Goal: Information Seeking & Learning: Learn about a topic

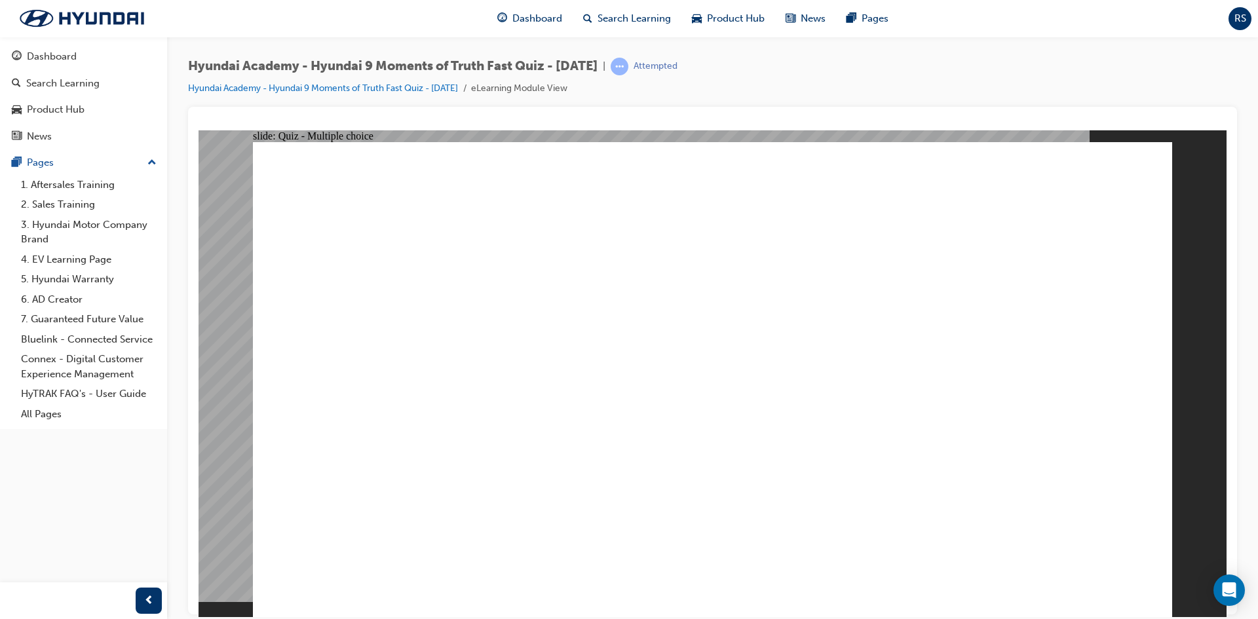
radio input "true"
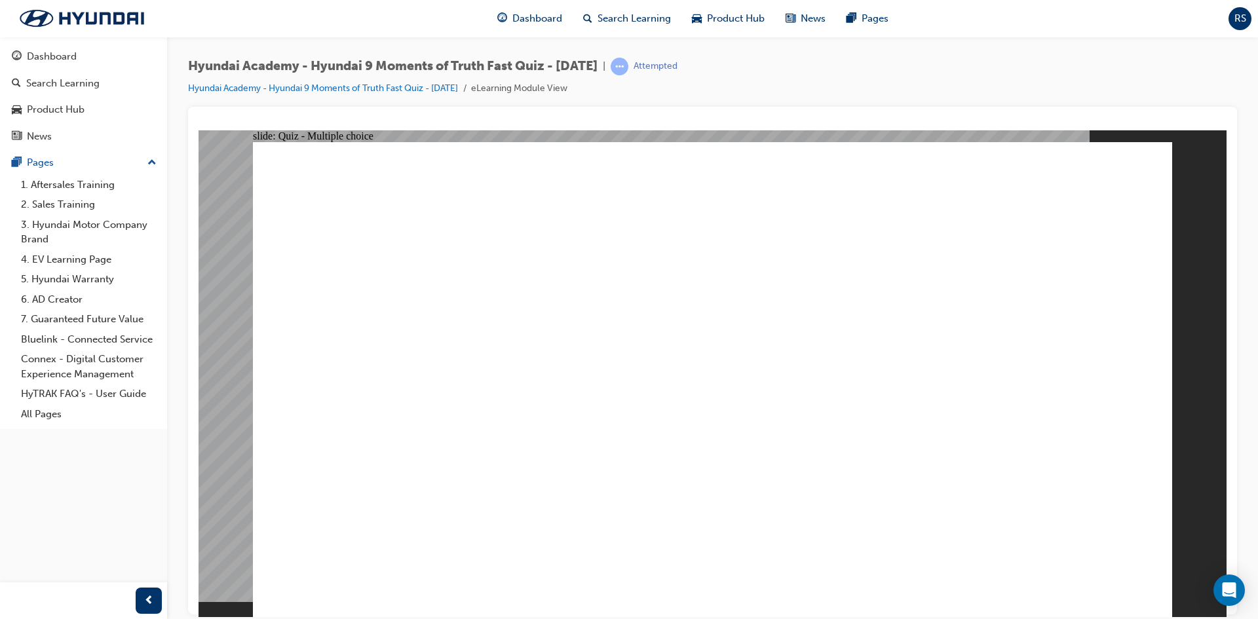
radio input "true"
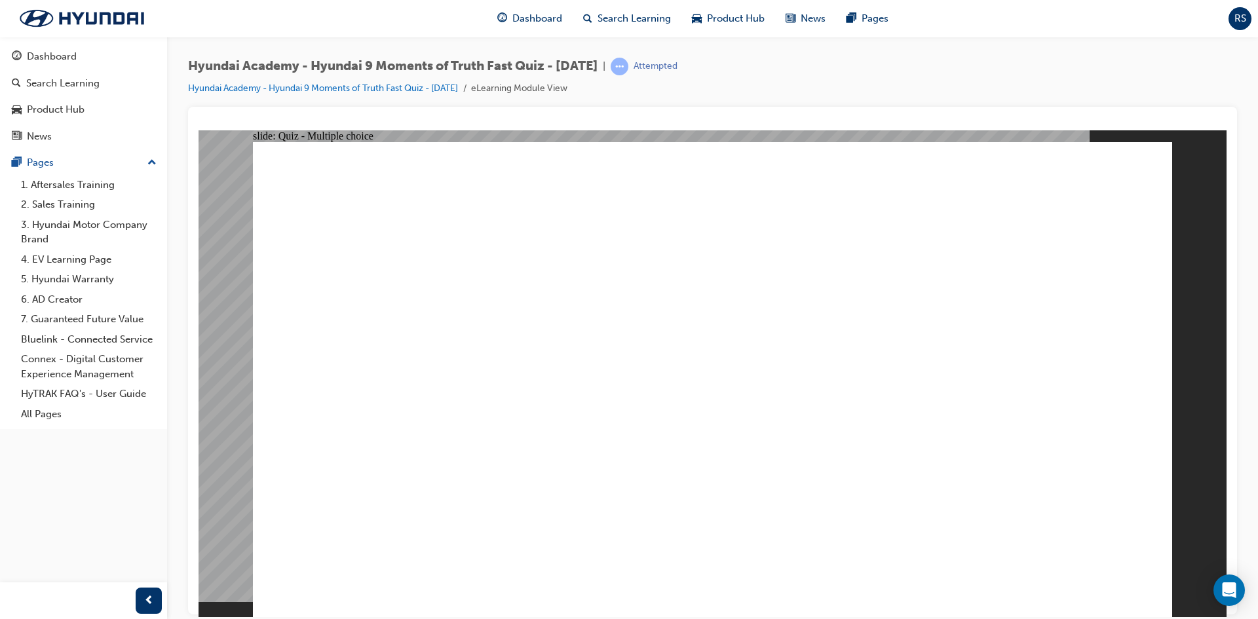
checkbox input "true"
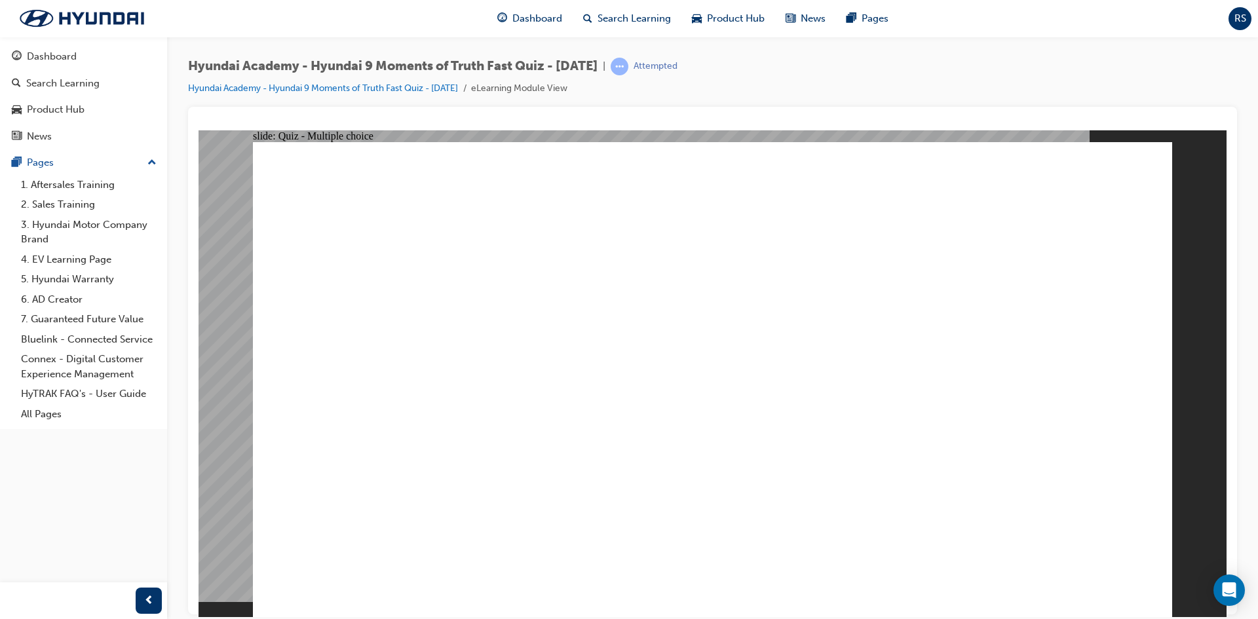
radio input "true"
checkbox input "true"
drag, startPoint x: 847, startPoint y: 408, endPoint x: 850, endPoint y: 419, distance: 11.0
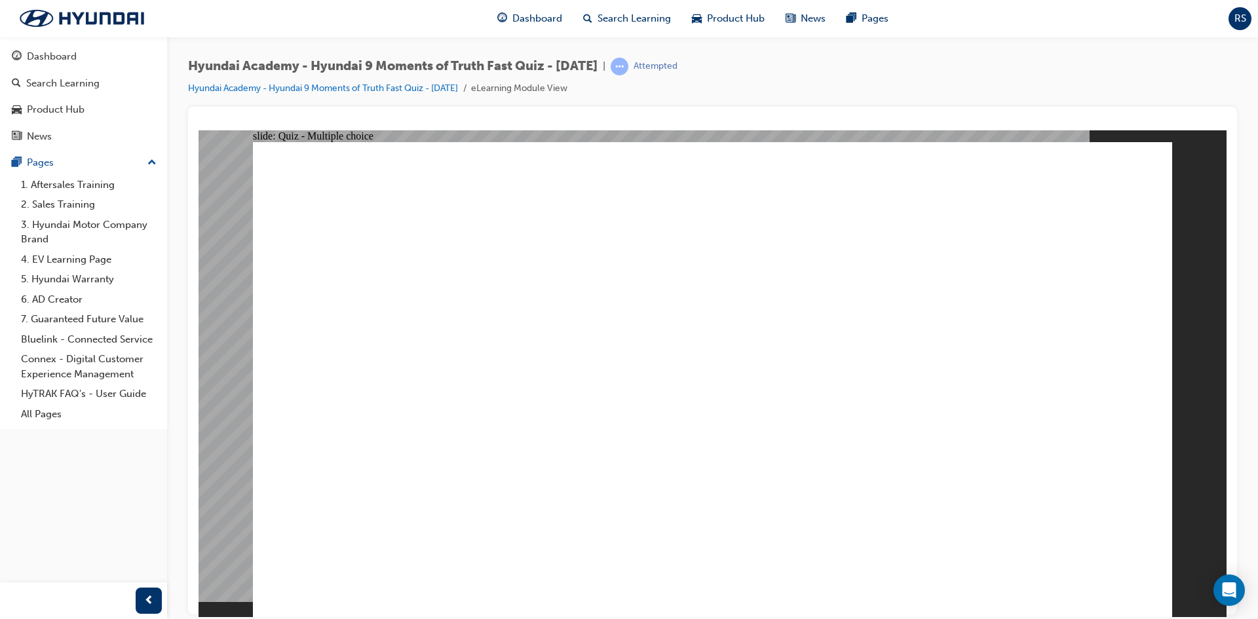
checkbox input "true"
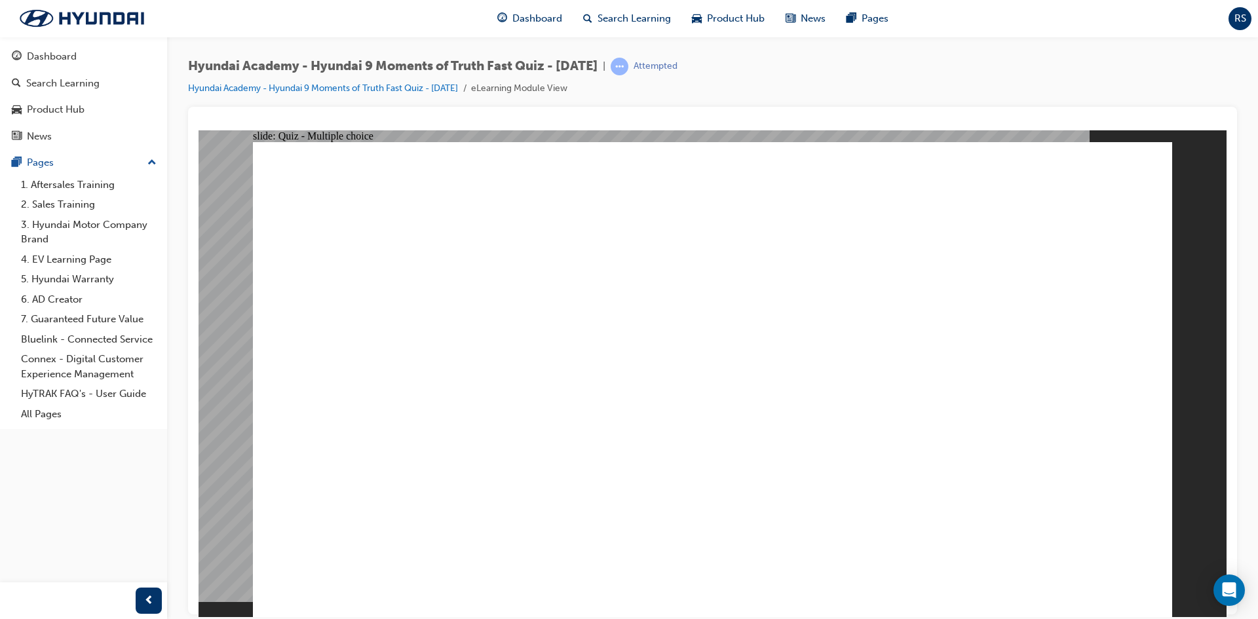
drag, startPoint x: 752, startPoint y: 434, endPoint x: 746, endPoint y: 450, distance: 16.8
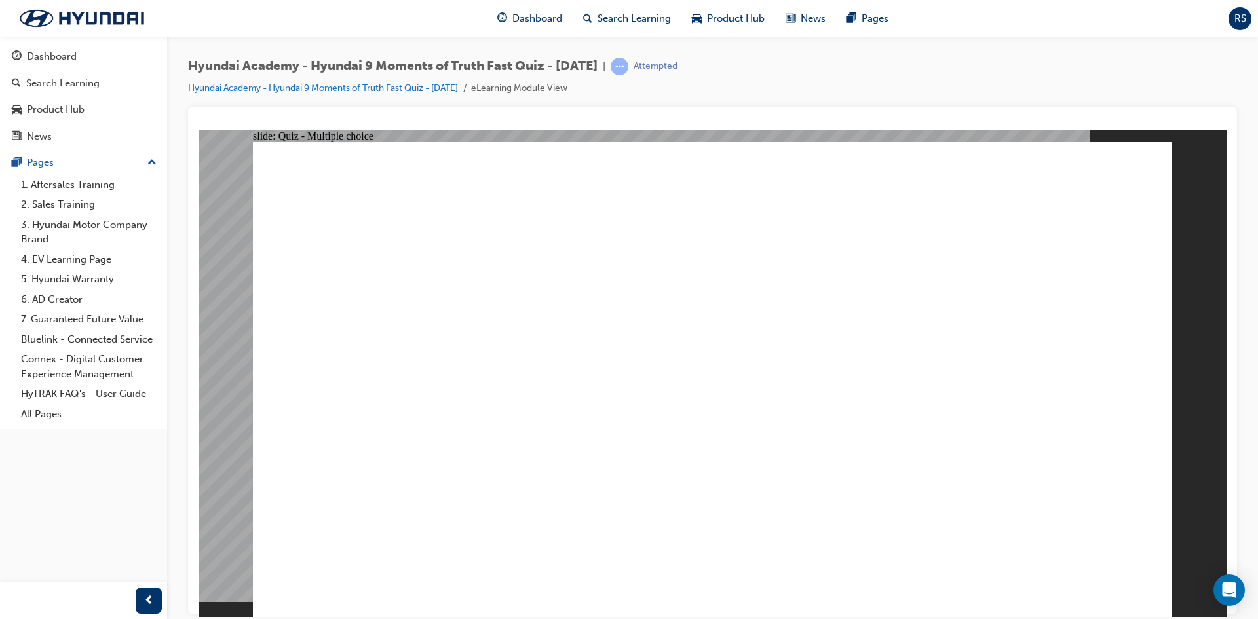
checkbox input "true"
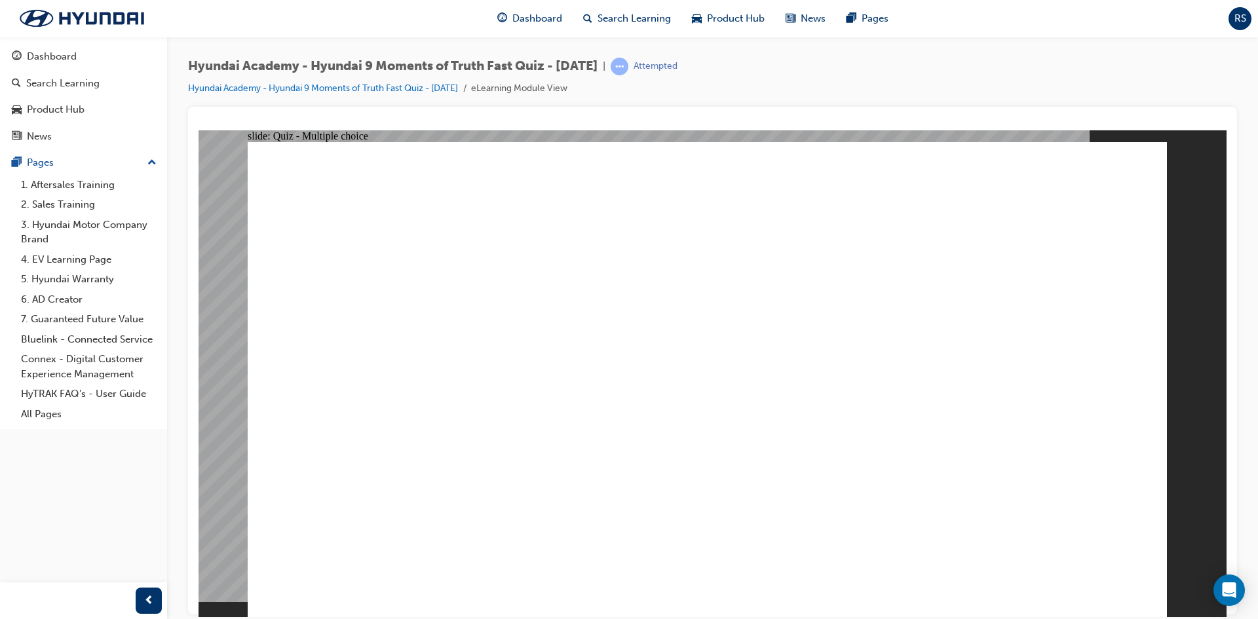
drag, startPoint x: 759, startPoint y: 453, endPoint x: 734, endPoint y: 478, distance: 35.2
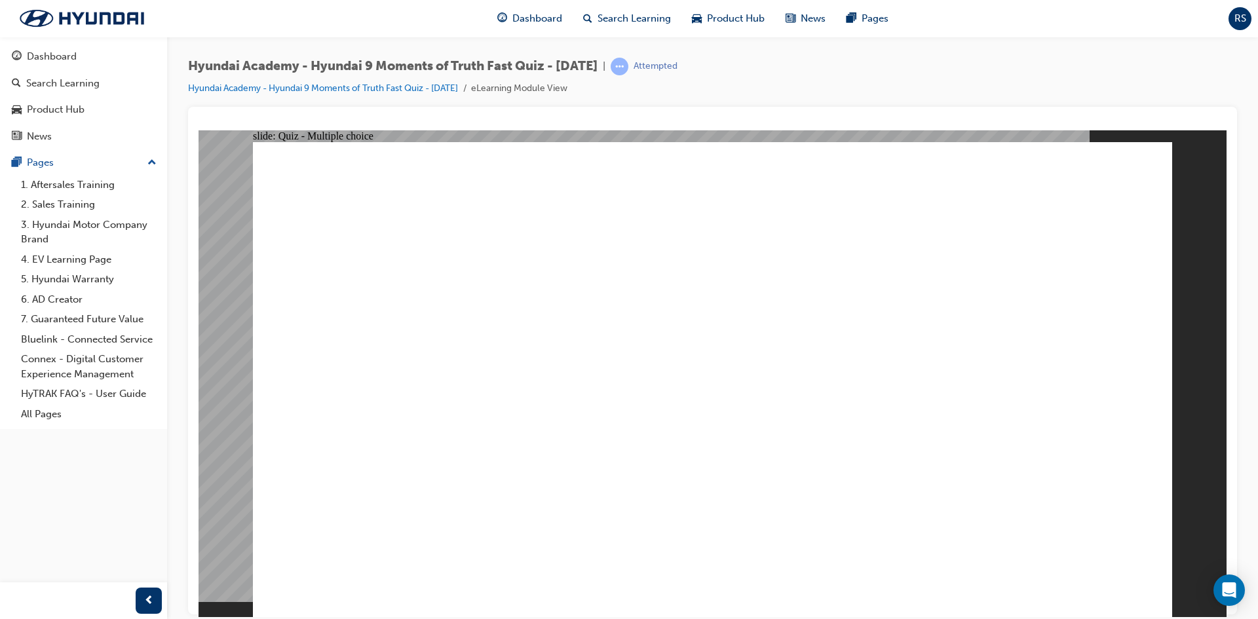
checkbox input "true"
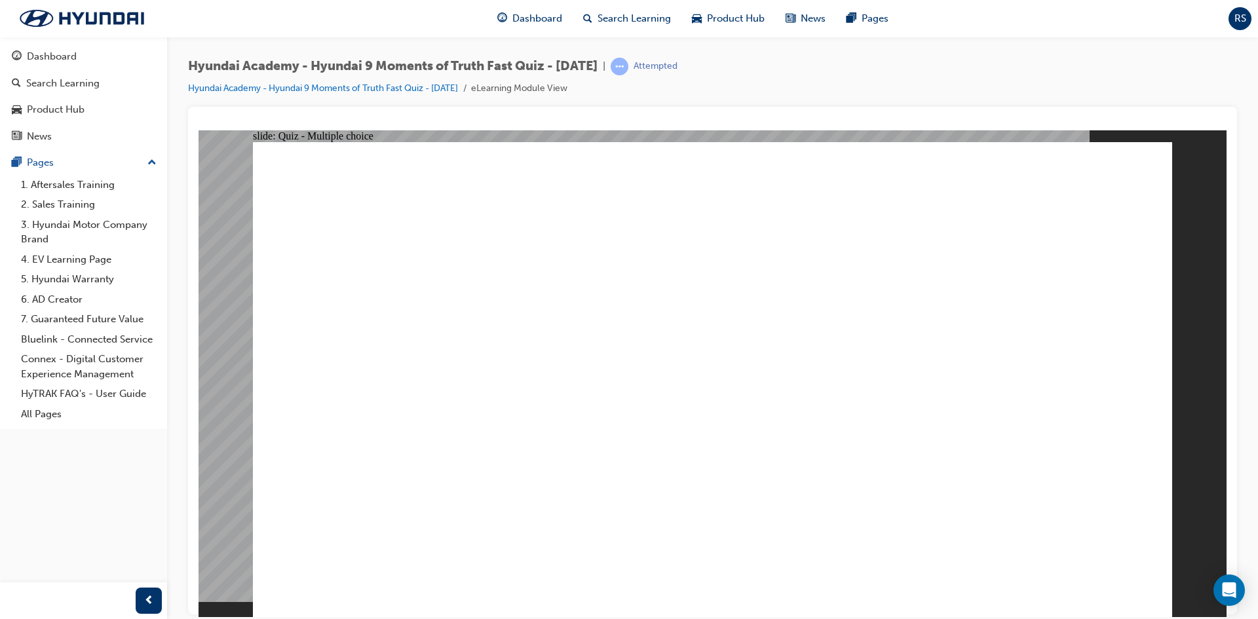
checkbox input "true"
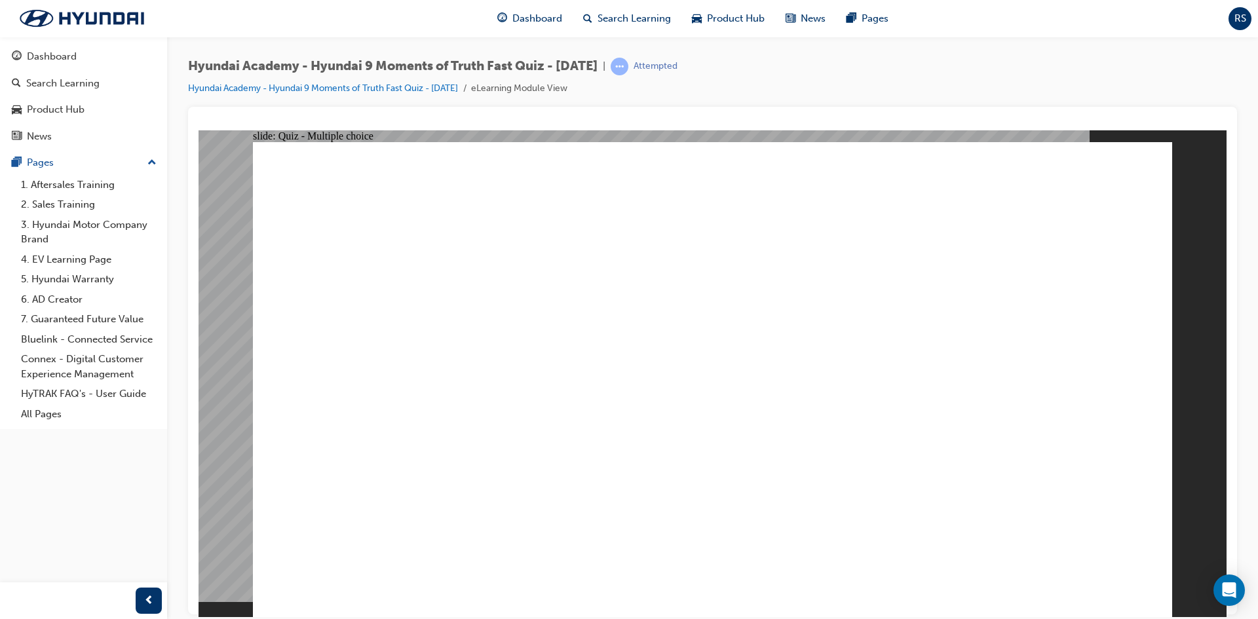
checkbox input "true"
radio input "true"
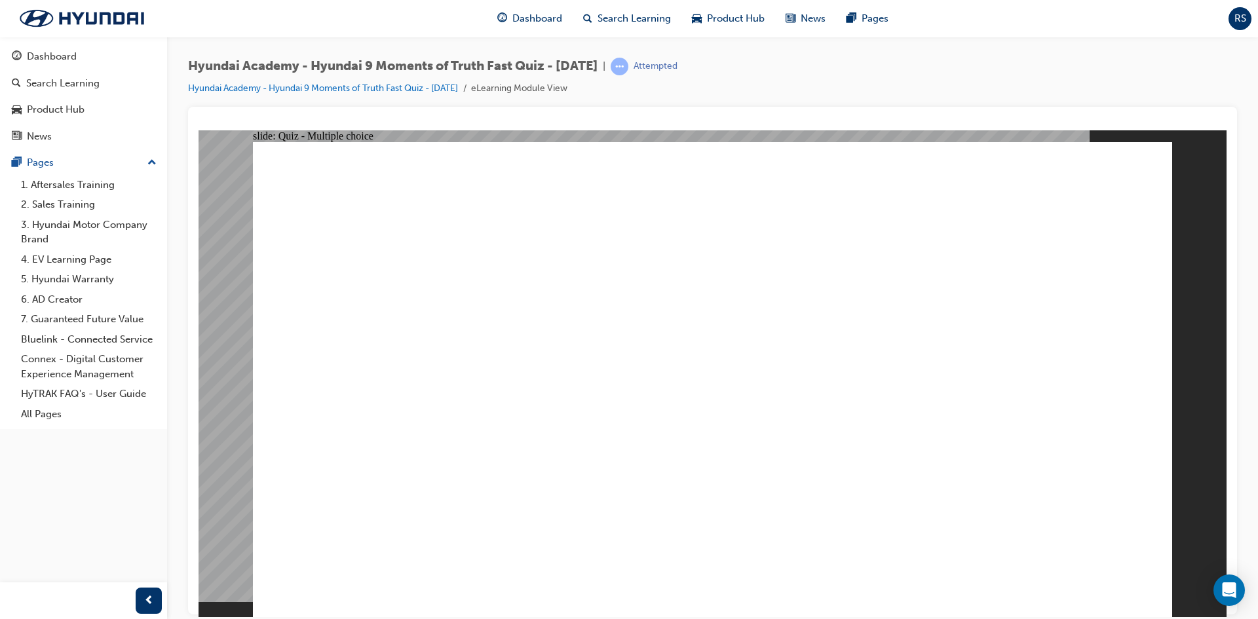
drag, startPoint x: 766, startPoint y: 466, endPoint x: 759, endPoint y: 477, distance: 12.7
